Goal: Task Accomplishment & Management: Complete application form

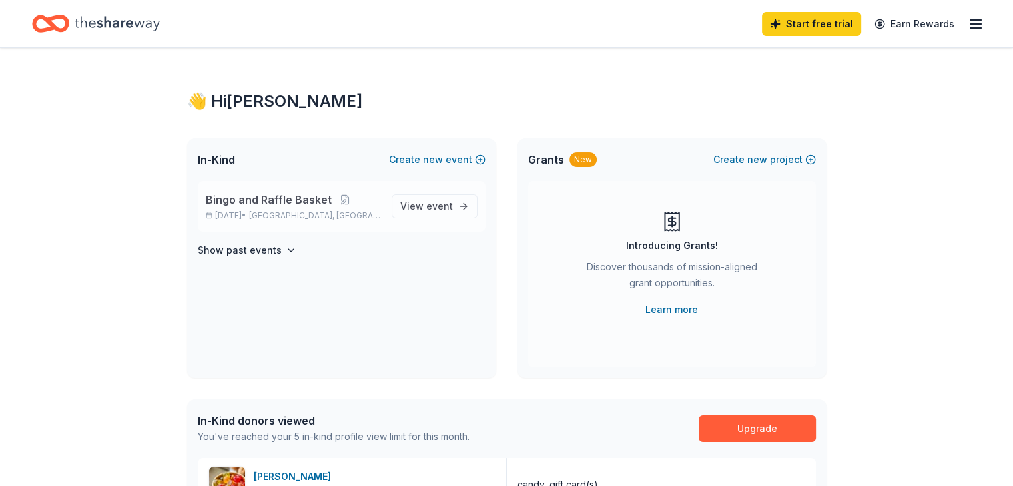
click at [293, 204] on span "Bingo and Raffle Basket" at bounding box center [269, 200] width 126 height 16
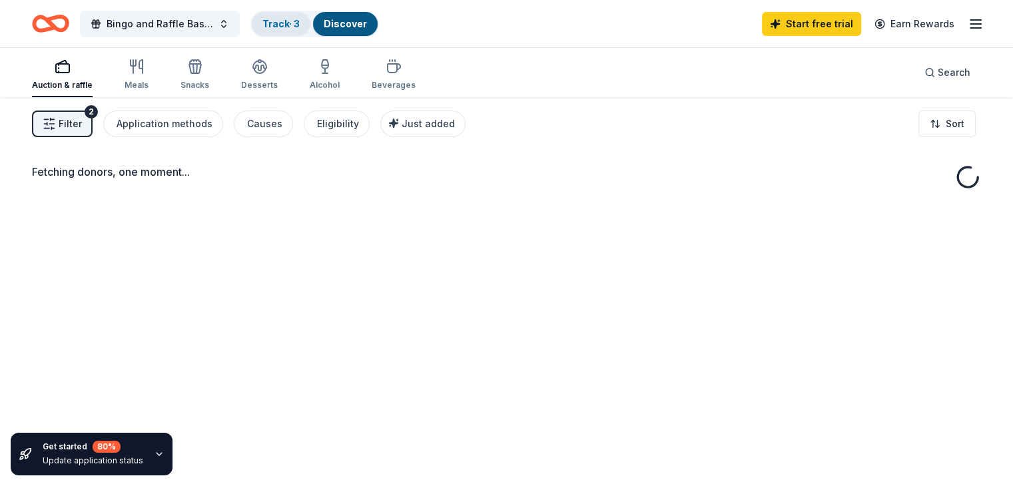
click at [290, 18] on link "Track · 3" at bounding box center [280, 23] width 37 height 11
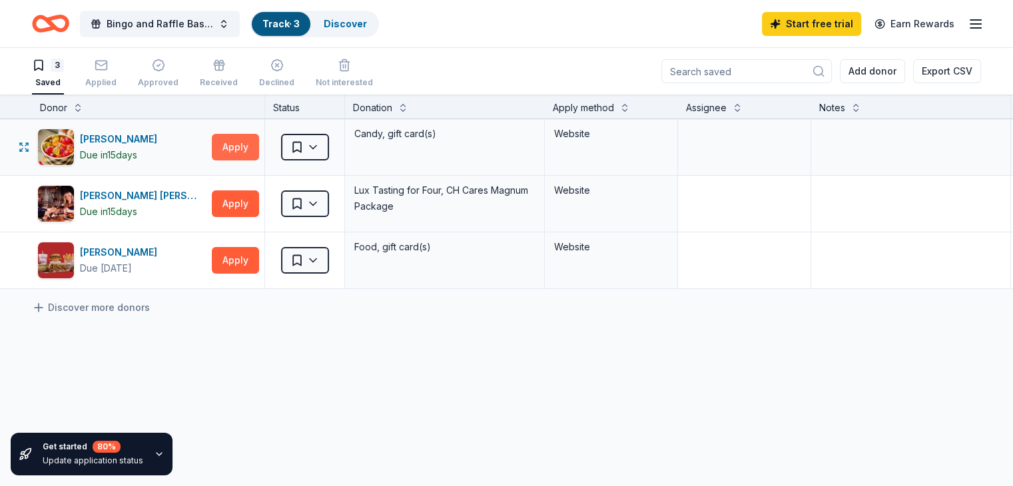
click at [251, 147] on button "Apply" at bounding box center [235, 147] width 47 height 27
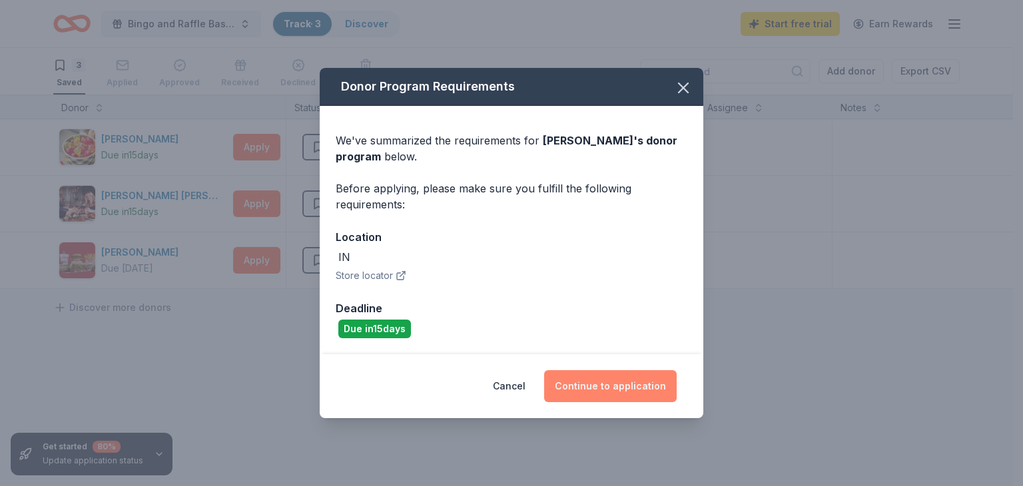
click at [629, 387] on button "Continue to application" at bounding box center [610, 386] width 133 height 32
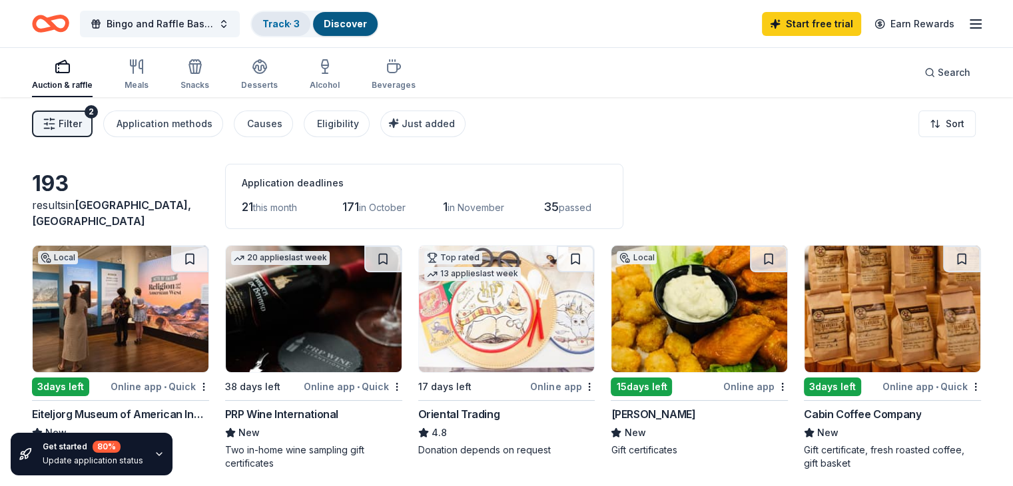
click at [300, 25] on link "Track · 3" at bounding box center [280, 23] width 37 height 11
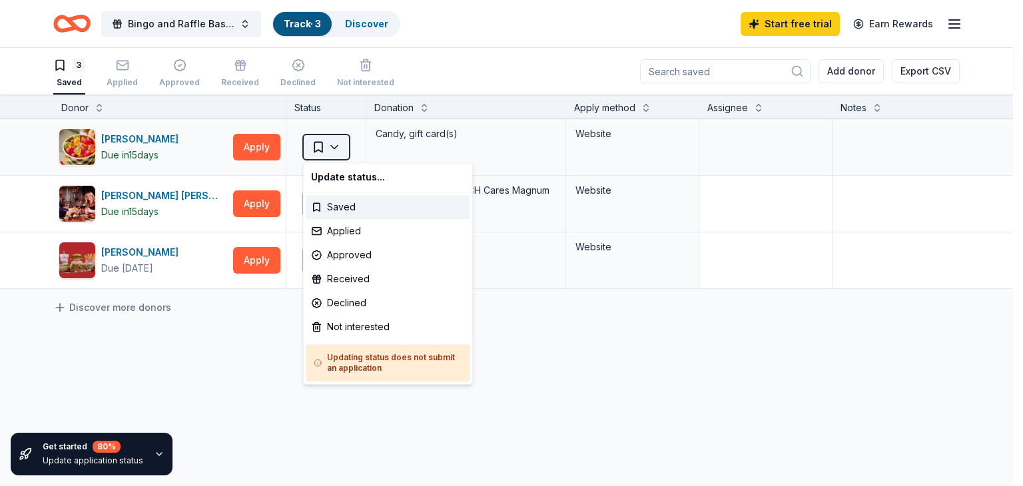
click at [341, 148] on html "Bingo and Raffle Basket Track · 3 Discover Start free trial Earn Rewards 3 Save…" at bounding box center [511, 243] width 1023 height 486
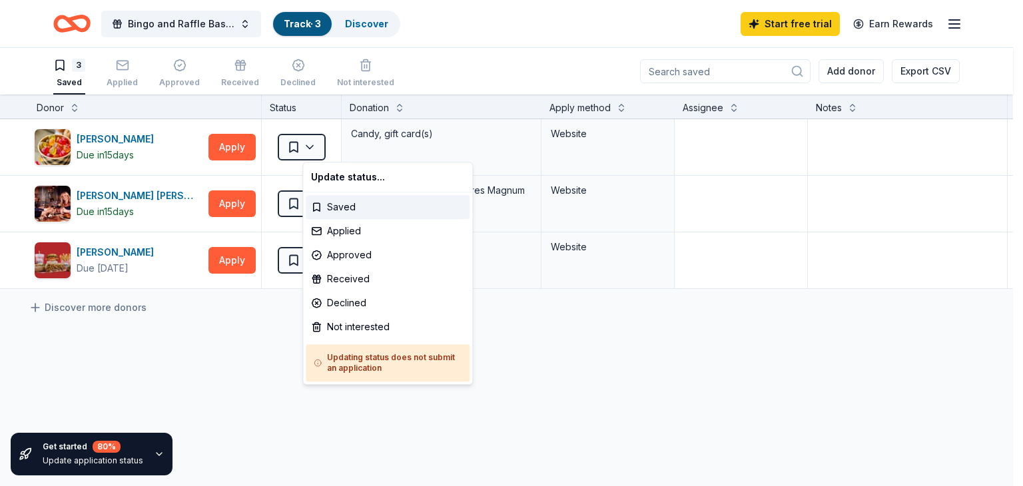
click at [992, 477] on html "Bingo and Raffle Basket Track · 3 Discover Start free trial Earn Rewards 3 Save…" at bounding box center [511, 243] width 1023 height 486
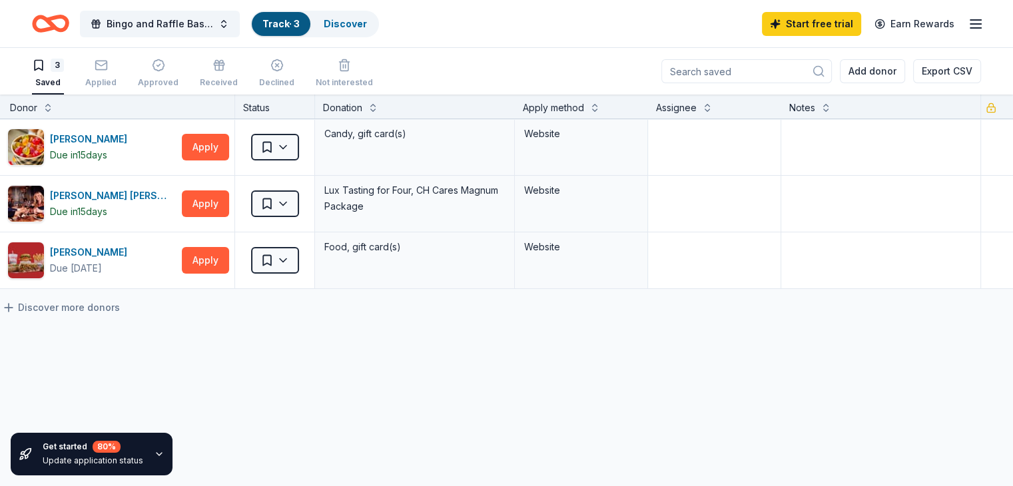
scroll to position [0, 83]
click at [3, 479] on div "Get started 80 % Update application status" at bounding box center [114, 454] width 228 height 64
click at [5, 480] on div "Get started 80 % Update application status" at bounding box center [114, 454] width 228 height 64
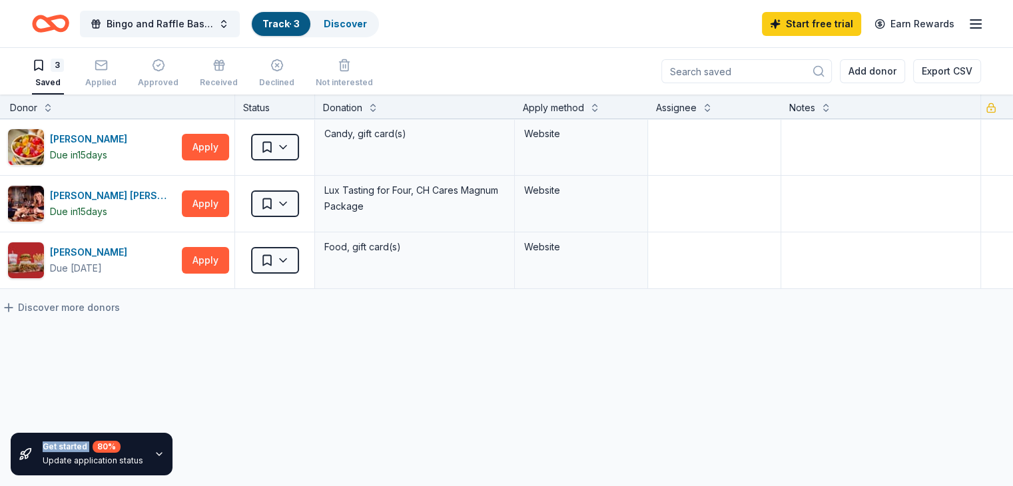
click at [5, 480] on div "Get started 80 % Update application status" at bounding box center [114, 454] width 228 height 64
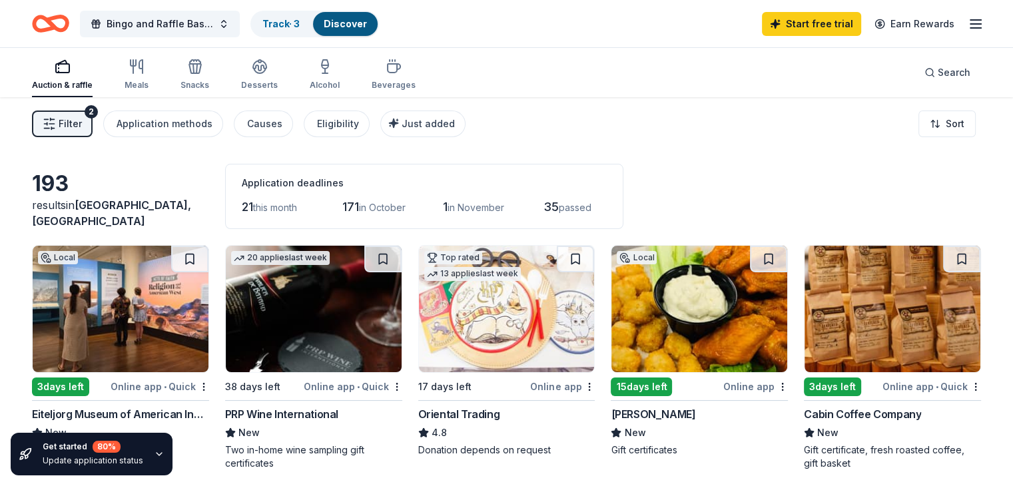
click at [162, 306] on img at bounding box center [121, 309] width 176 height 127
click at [860, 318] on img at bounding box center [892, 309] width 176 height 127
click at [968, 20] on icon "button" at bounding box center [976, 24] width 16 height 16
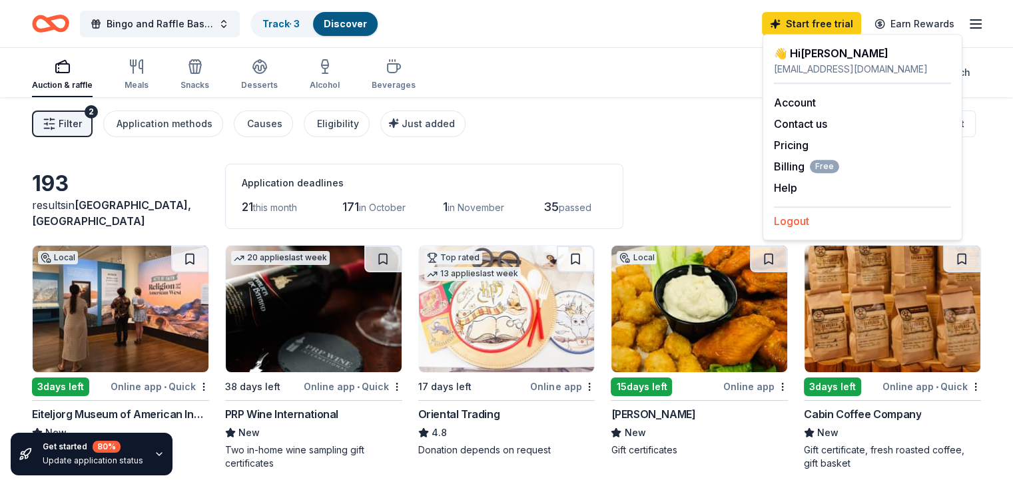
click at [795, 216] on button "Logout" at bounding box center [791, 221] width 35 height 16
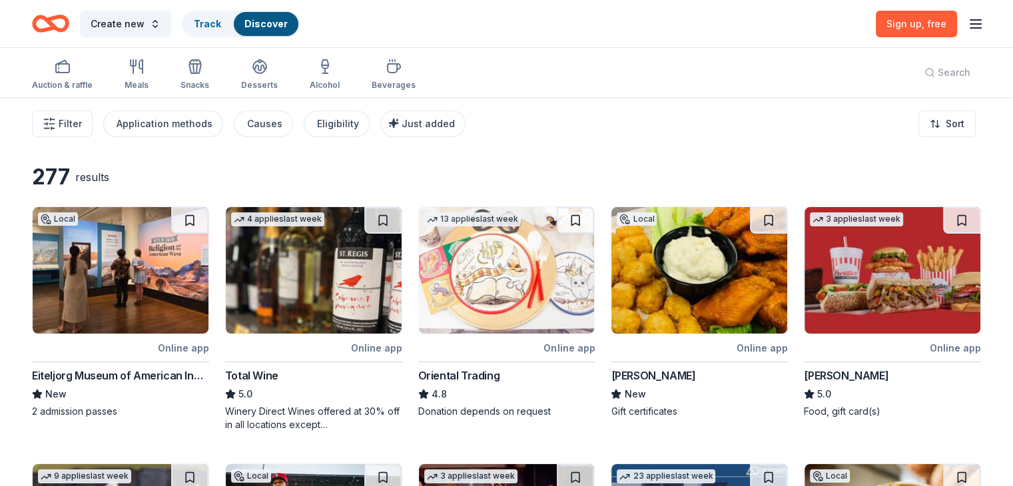
click at [970, 28] on line "button" at bounding box center [975, 28] width 11 height 0
click at [807, 129] on div "Log in" at bounding box center [862, 126] width 177 height 23
click at [796, 129] on button "Log in" at bounding box center [789, 129] width 31 height 16
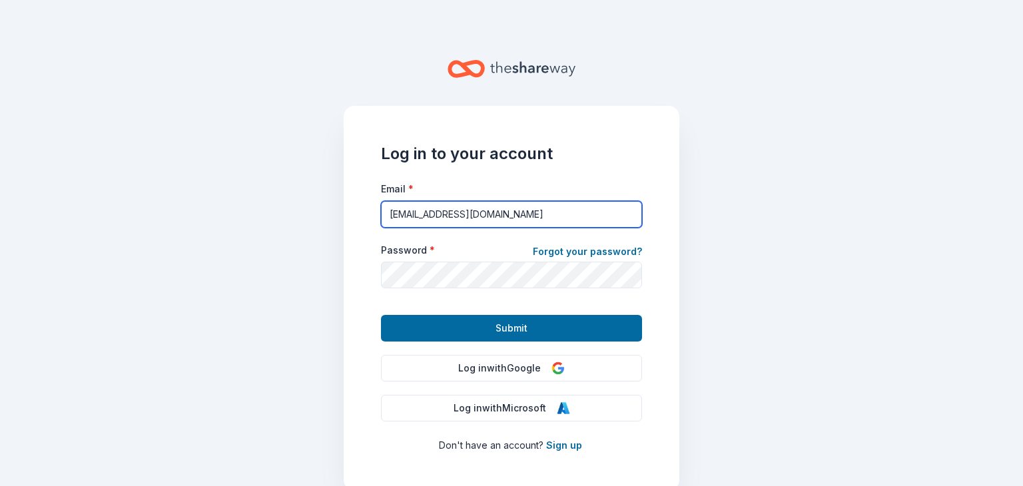
click at [583, 216] on input "[EMAIL_ADDRESS][DOMAIN_NAME]" at bounding box center [511, 214] width 261 height 27
type input "[EMAIL_ADDRESS][DOMAIN_NAME]"
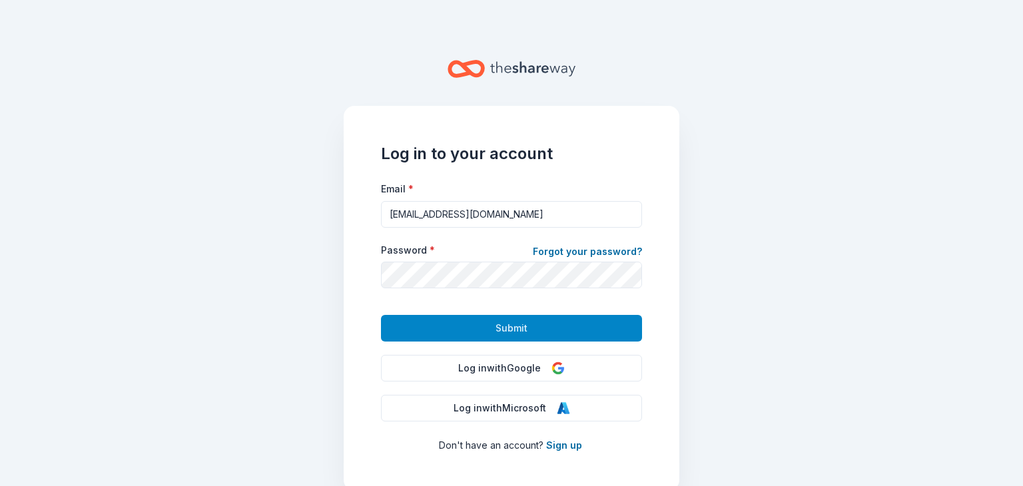
click at [501, 330] on span "Submit" at bounding box center [511, 328] width 32 height 16
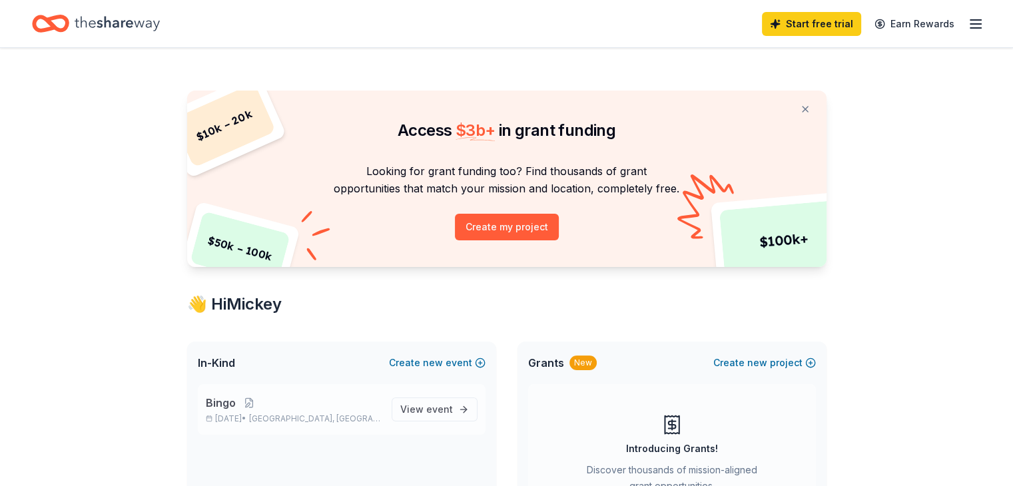
click at [280, 416] on span "[GEOGRAPHIC_DATA], [GEOGRAPHIC_DATA]" at bounding box center [314, 419] width 131 height 11
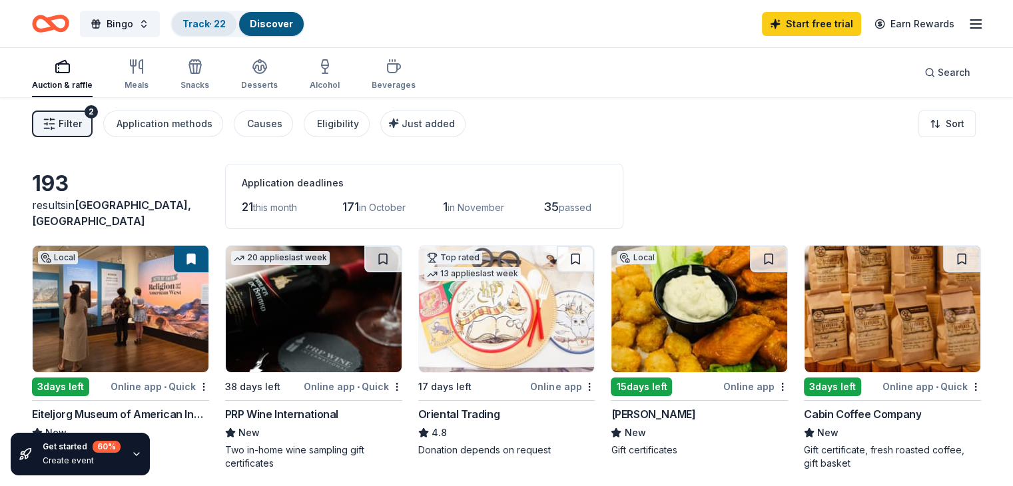
click at [226, 26] on link "Track · 22" at bounding box center [203, 23] width 43 height 11
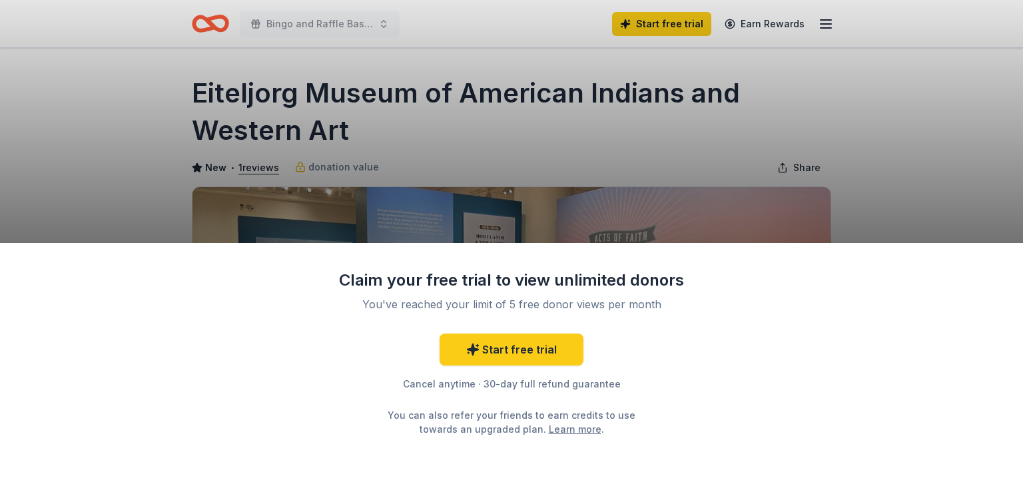
click at [948, 229] on div "Claim your free trial to view unlimited donors You've reached your limit of 5 f…" at bounding box center [511, 243] width 1023 height 486
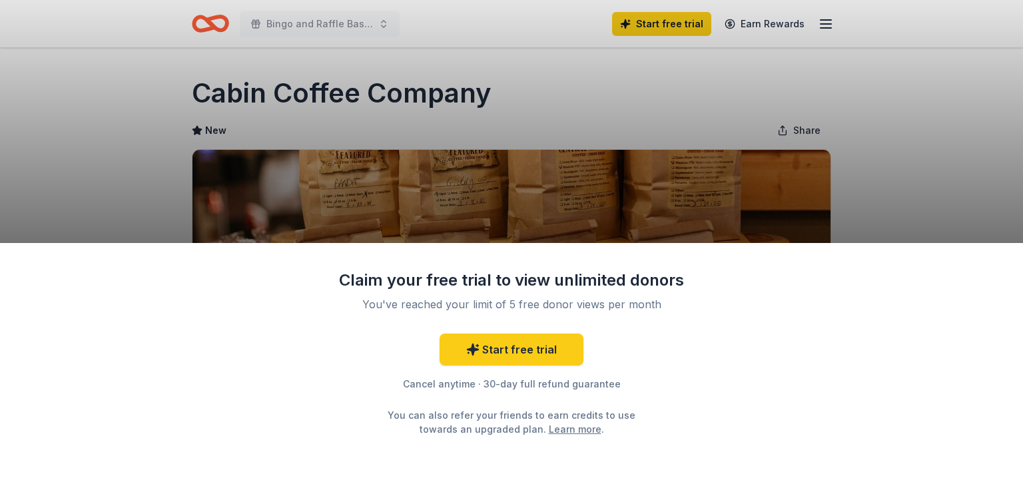
click at [865, 146] on div "Claim your free trial to view unlimited donors You've reached your limit of 5 f…" at bounding box center [511, 243] width 1023 height 486
